Goal: Task Accomplishment & Management: Manage account settings

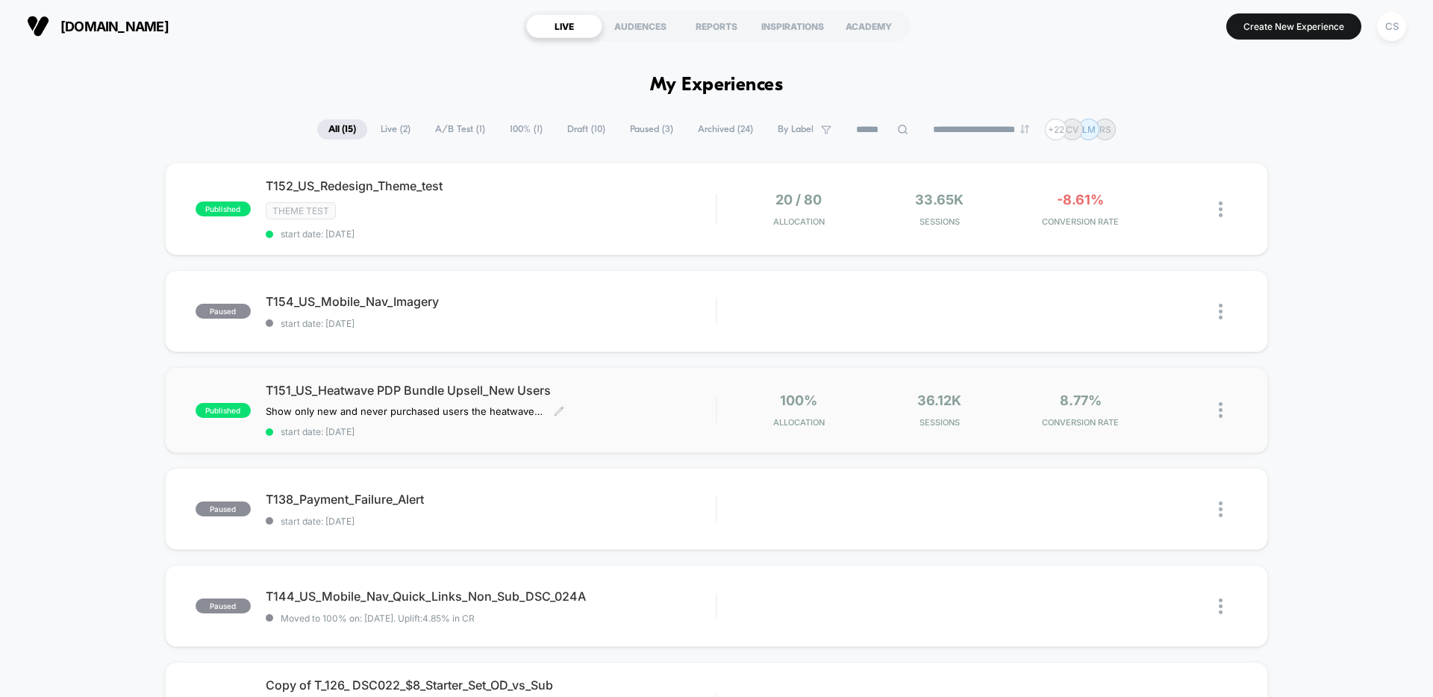
click at [636, 390] on span "T151_US_Heatwave PDP Bundle Upsell_New Users" at bounding box center [491, 390] width 450 height 15
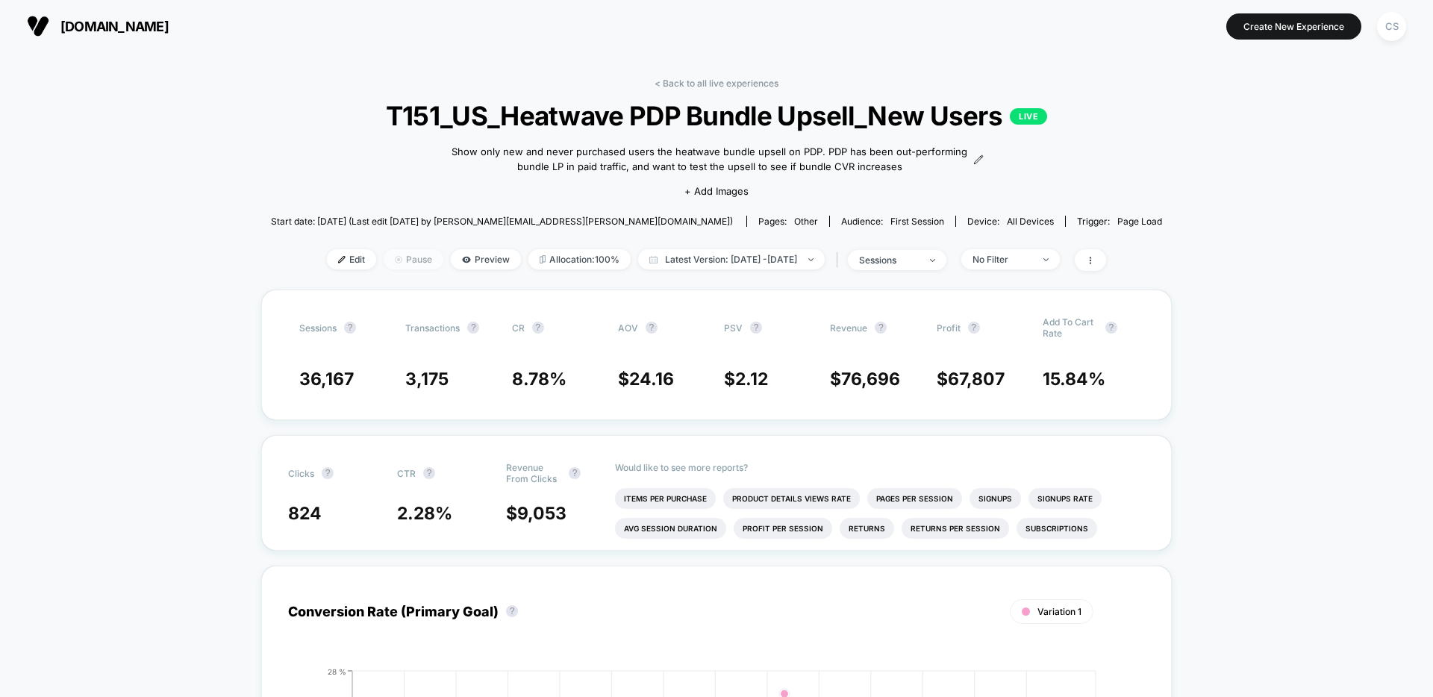
click at [395, 261] on img at bounding box center [398, 259] width 7 height 7
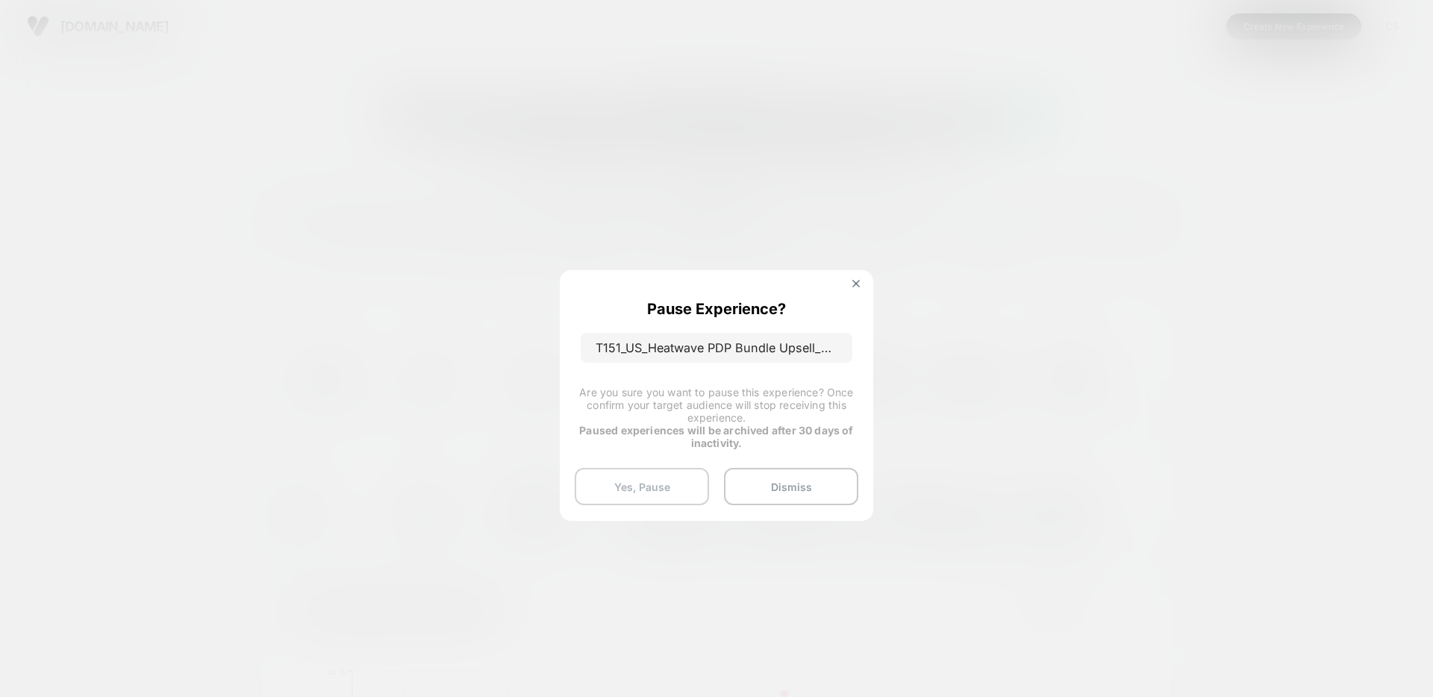
click at [643, 485] on button "Yes, Pause" at bounding box center [642, 486] width 134 height 37
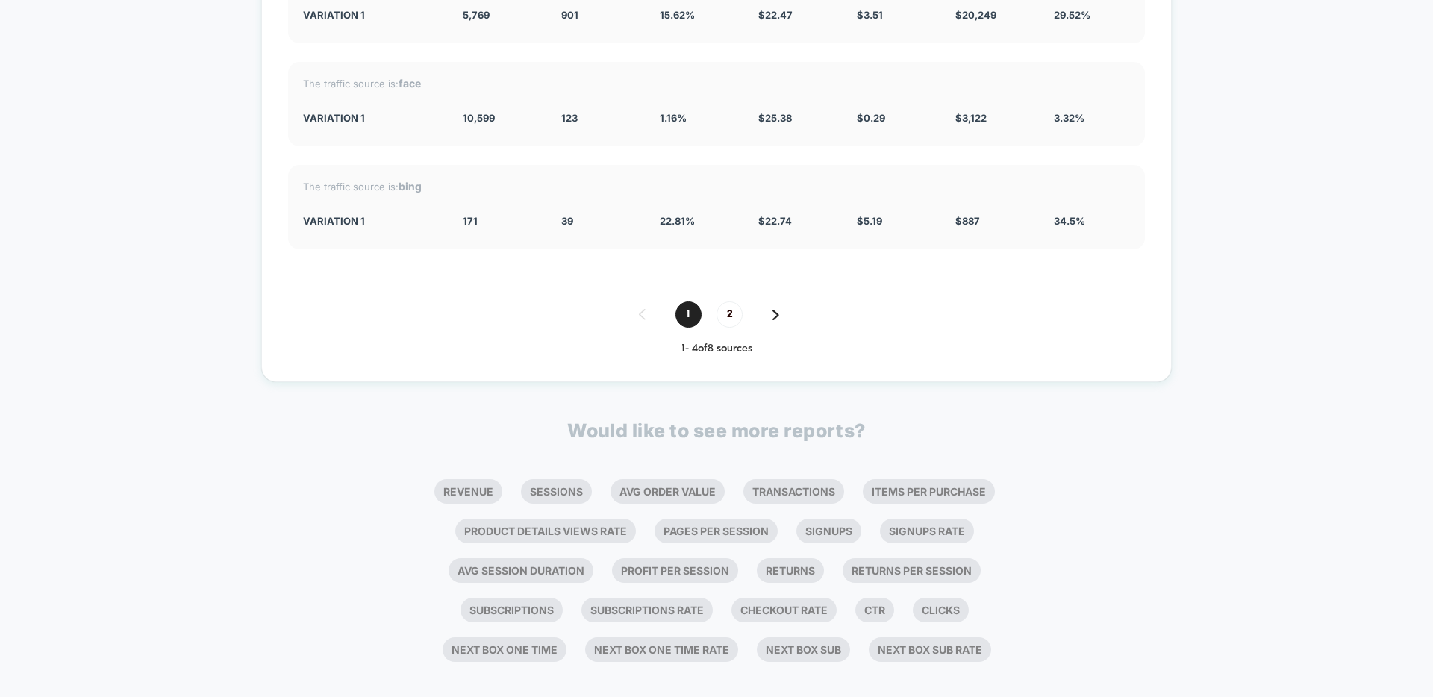
scroll to position [1690, 0]
